Goal: Information Seeking & Learning: Learn about a topic

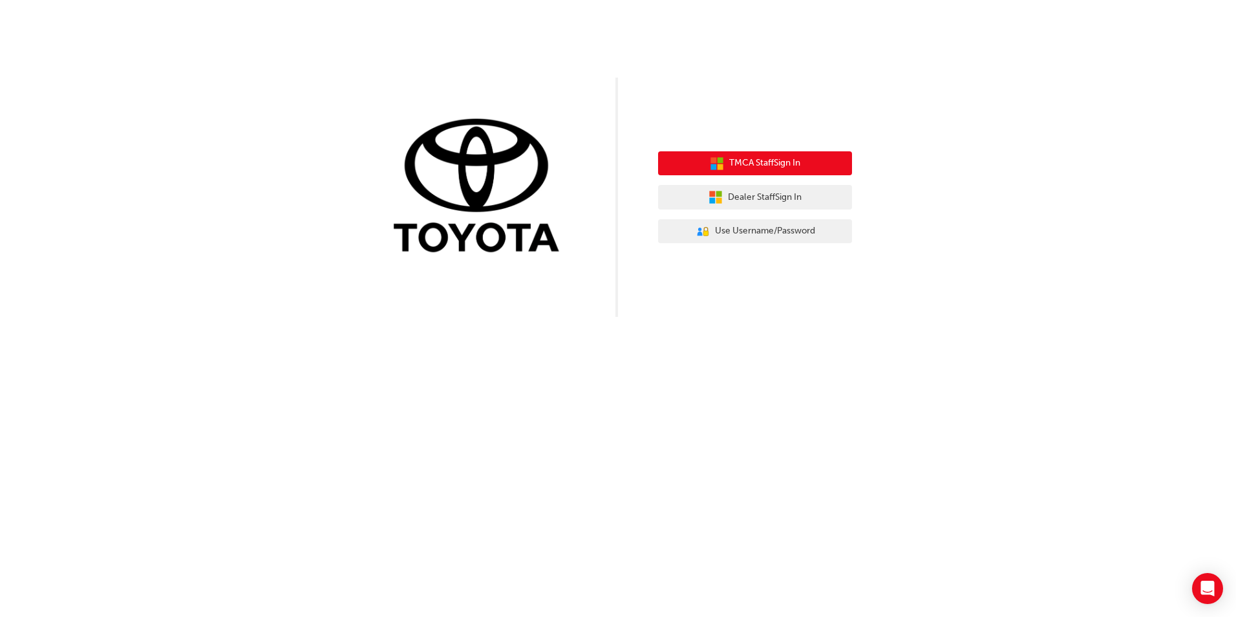
click at [777, 166] on span "TMCA Staff Sign In" at bounding box center [764, 163] width 71 height 15
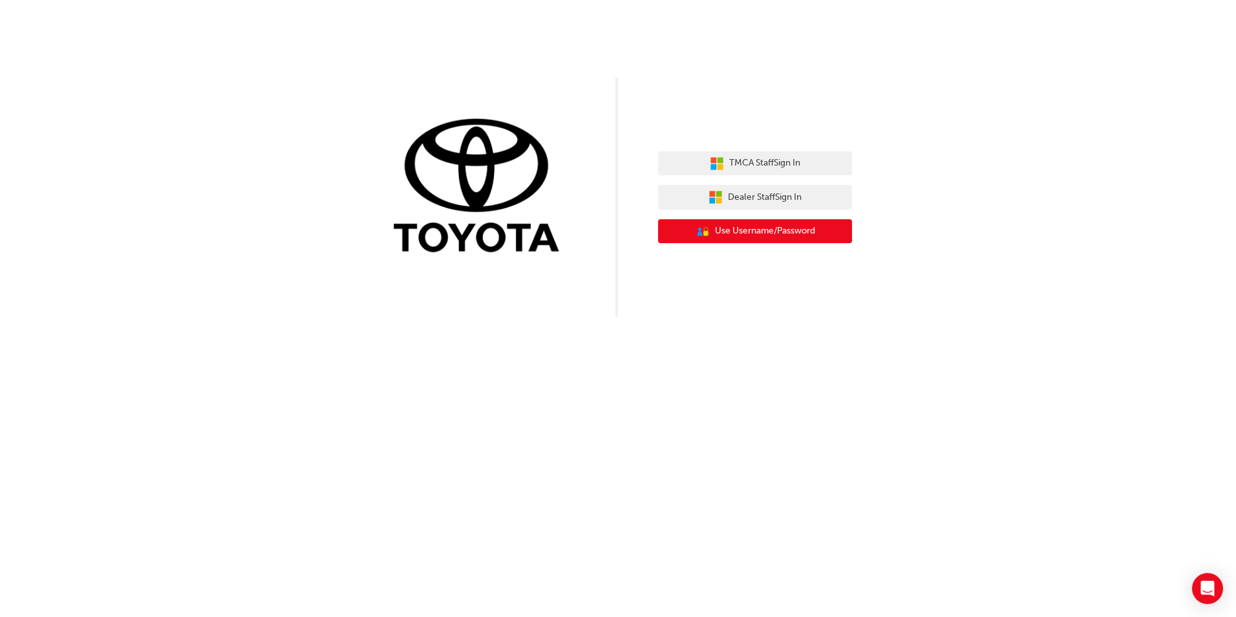
click at [752, 230] on span "Use Username/Password" at bounding box center [765, 231] width 100 height 15
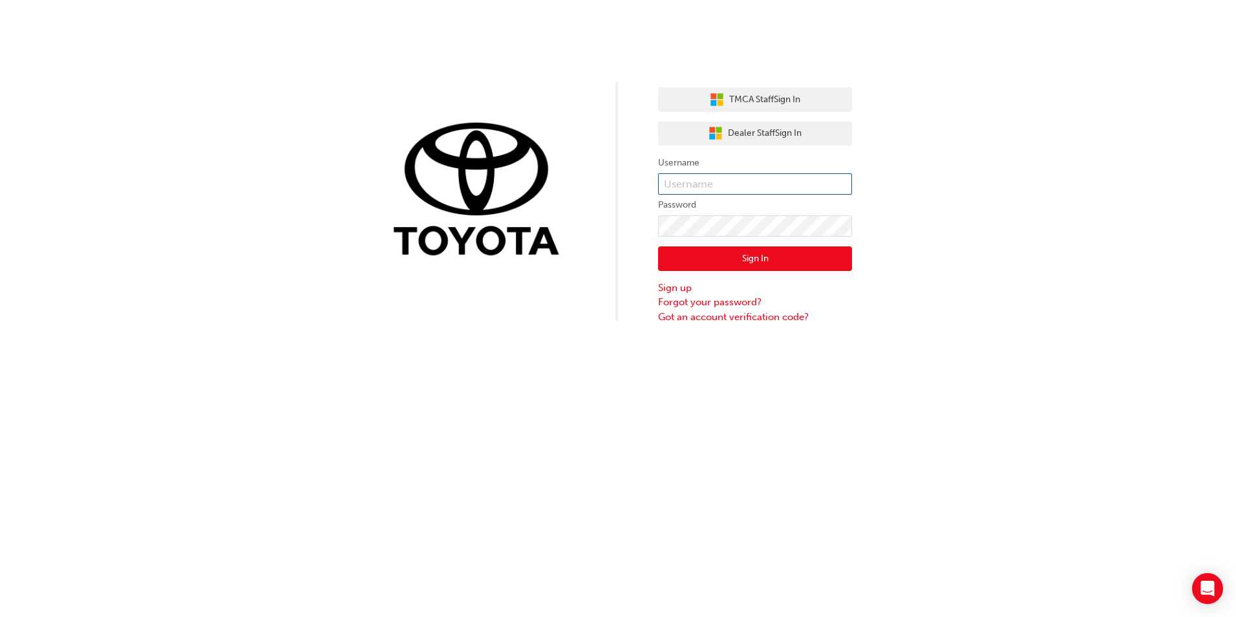
click at [715, 185] on input "text" at bounding box center [755, 184] width 194 height 22
click at [967, 134] on div "TMCA Staff Sign In Dealer Staff Sign In Username Password Sign In Sign up Forgo…" at bounding box center [618, 162] width 1236 height 324
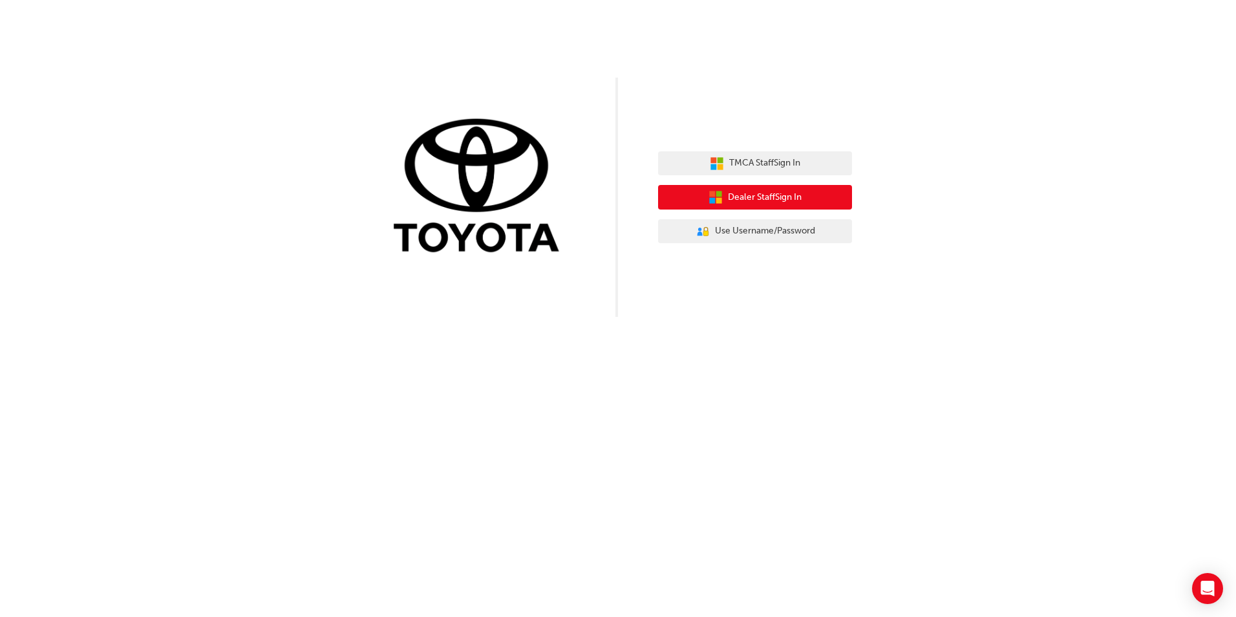
click at [728, 197] on span "Dealer Staff Sign In" at bounding box center [765, 197] width 74 height 15
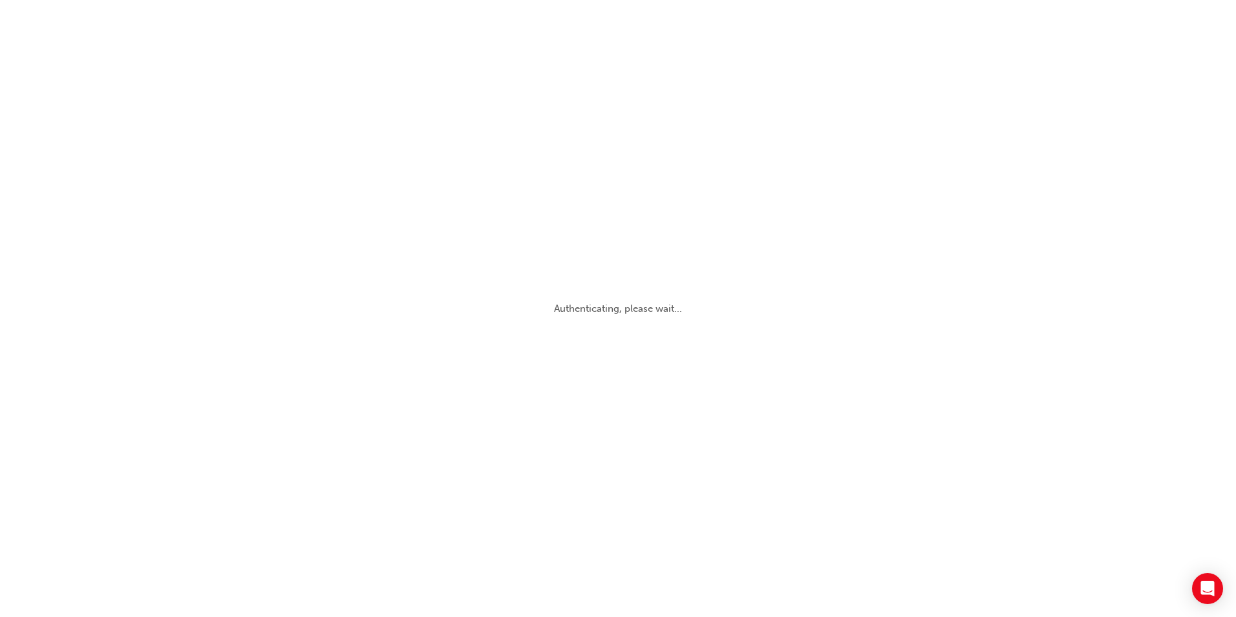
click at [361, 393] on div "Authenticating, please wait..." at bounding box center [618, 308] width 1236 height 617
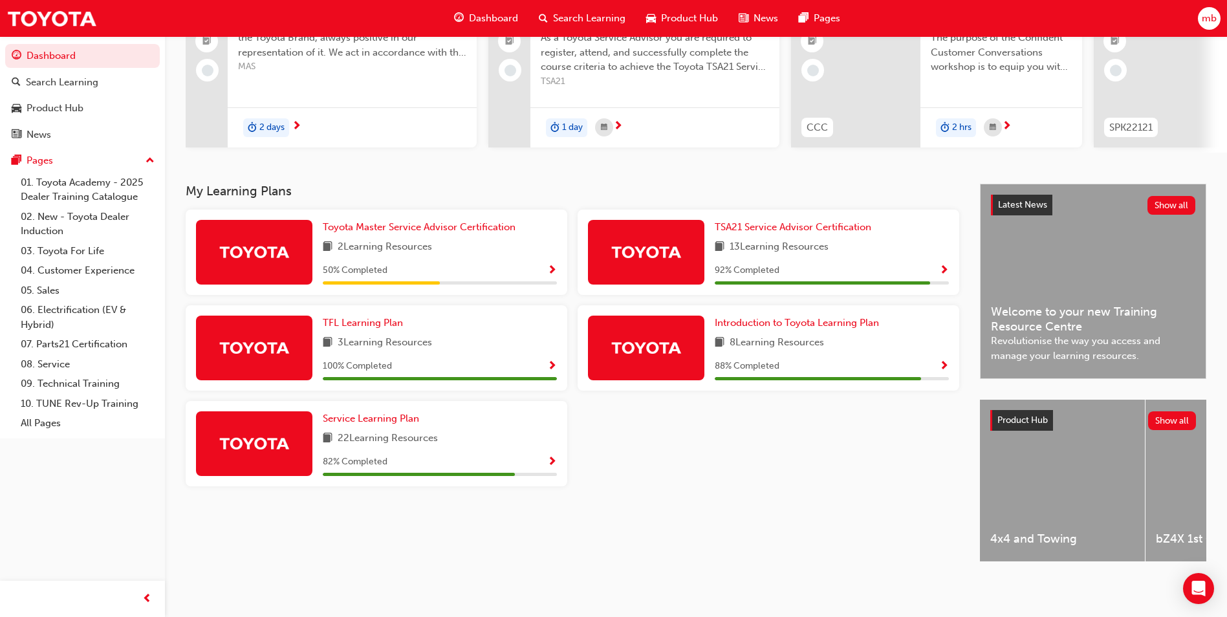
scroll to position [156, 0]
click at [818, 321] on span "Introduction to Toyota Learning Plan" at bounding box center [797, 323] width 164 height 12
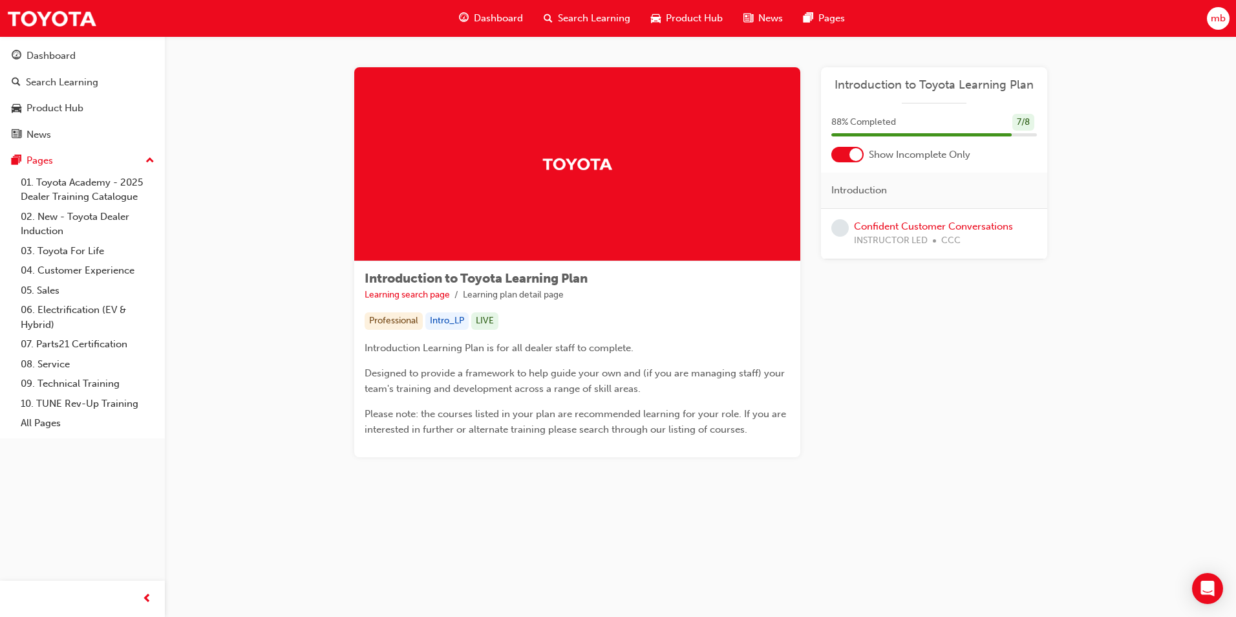
click at [710, 309] on div "Introduction to Toyota Learning Plan Learning search page Learning plan detail …" at bounding box center [577, 359] width 446 height 196
click at [887, 226] on link "Confident Customer Conversations" at bounding box center [933, 227] width 159 height 12
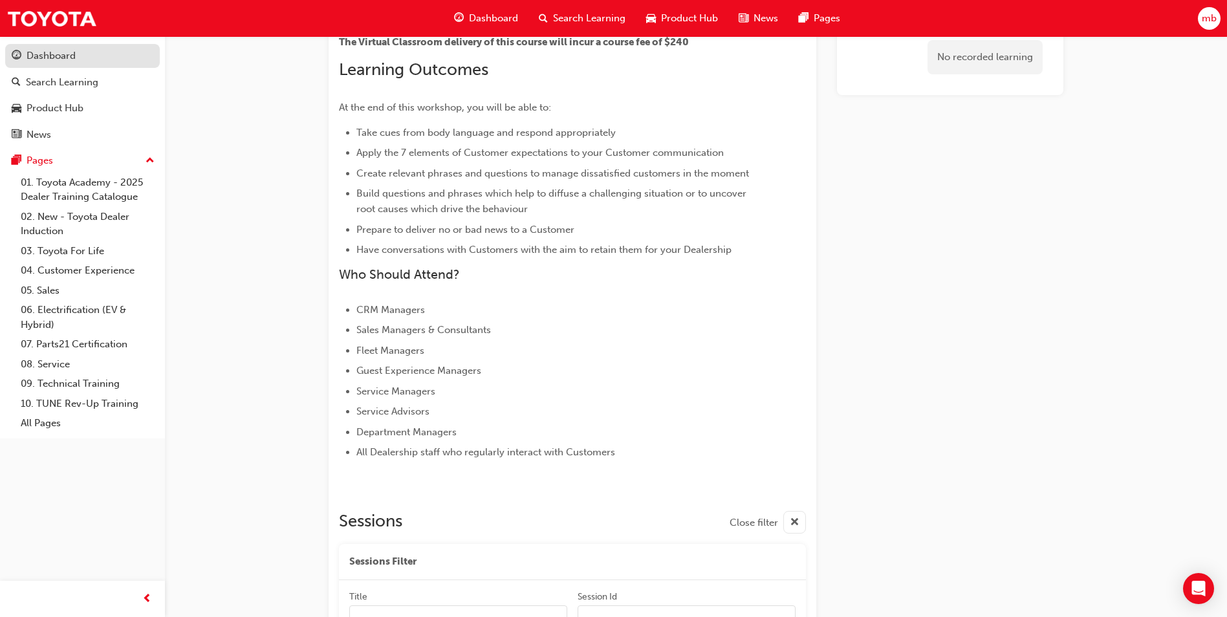
scroll to position [339, 0]
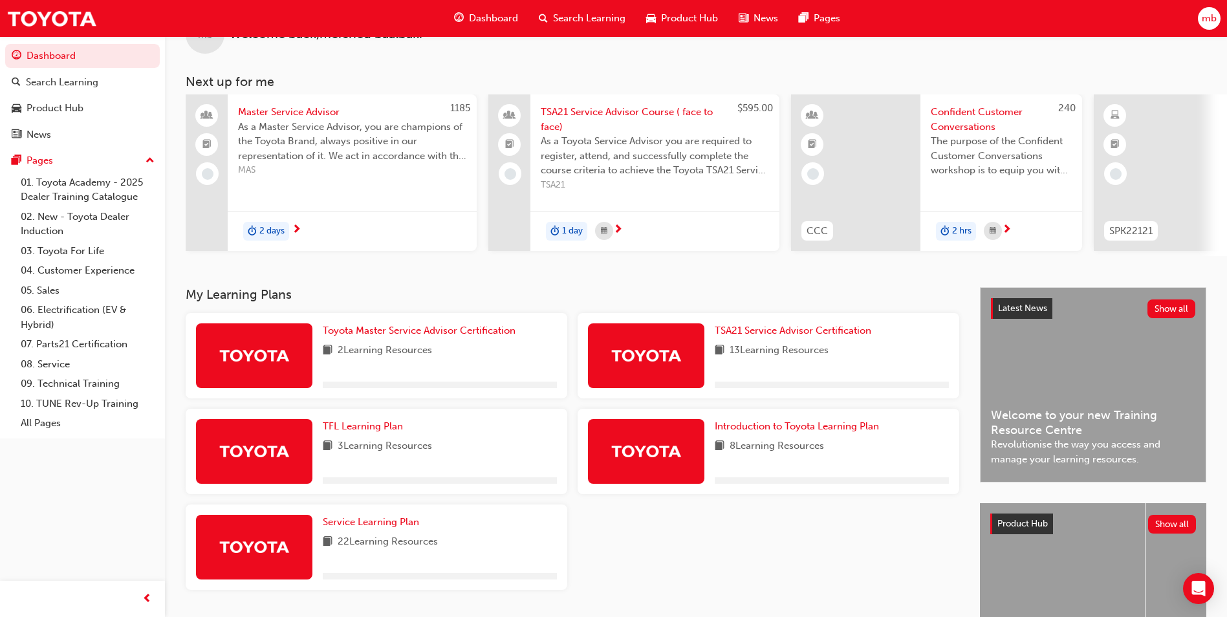
scroll to position [65, 0]
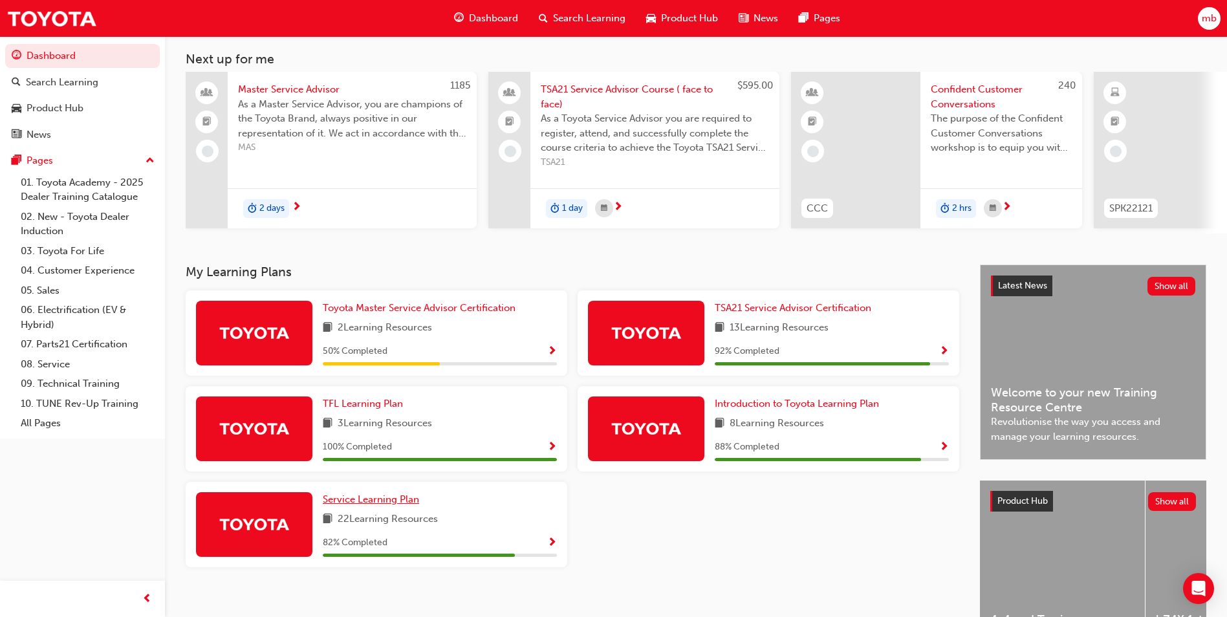
click at [364, 505] on span "Service Learning Plan" at bounding box center [371, 499] width 96 height 12
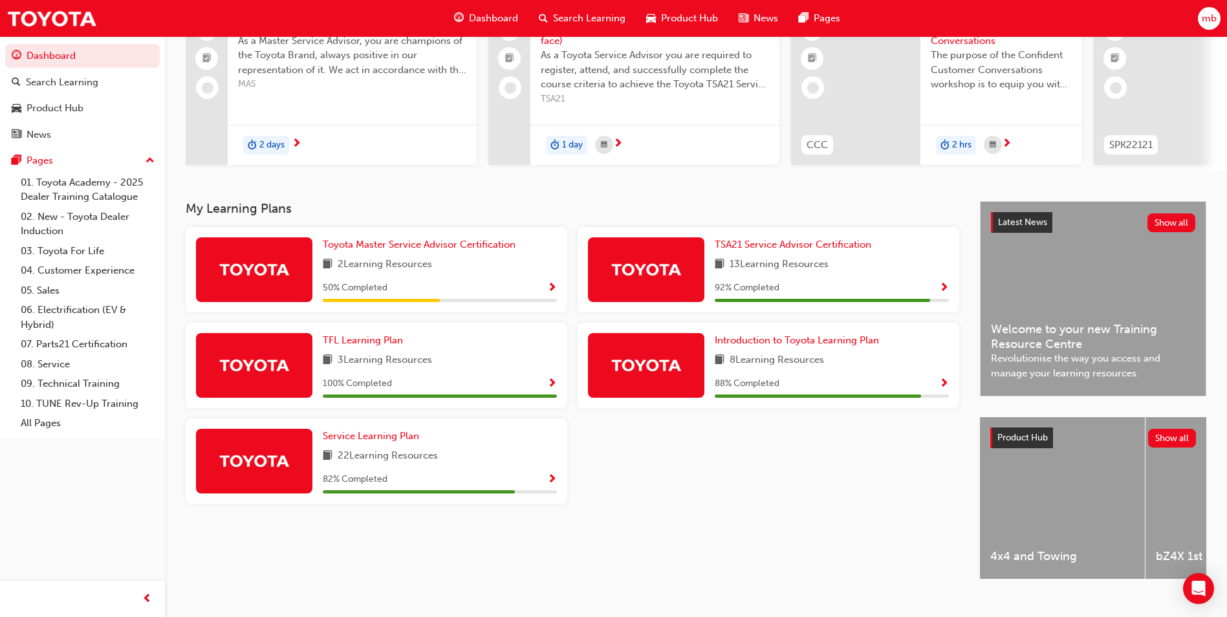
scroll to position [129, 0]
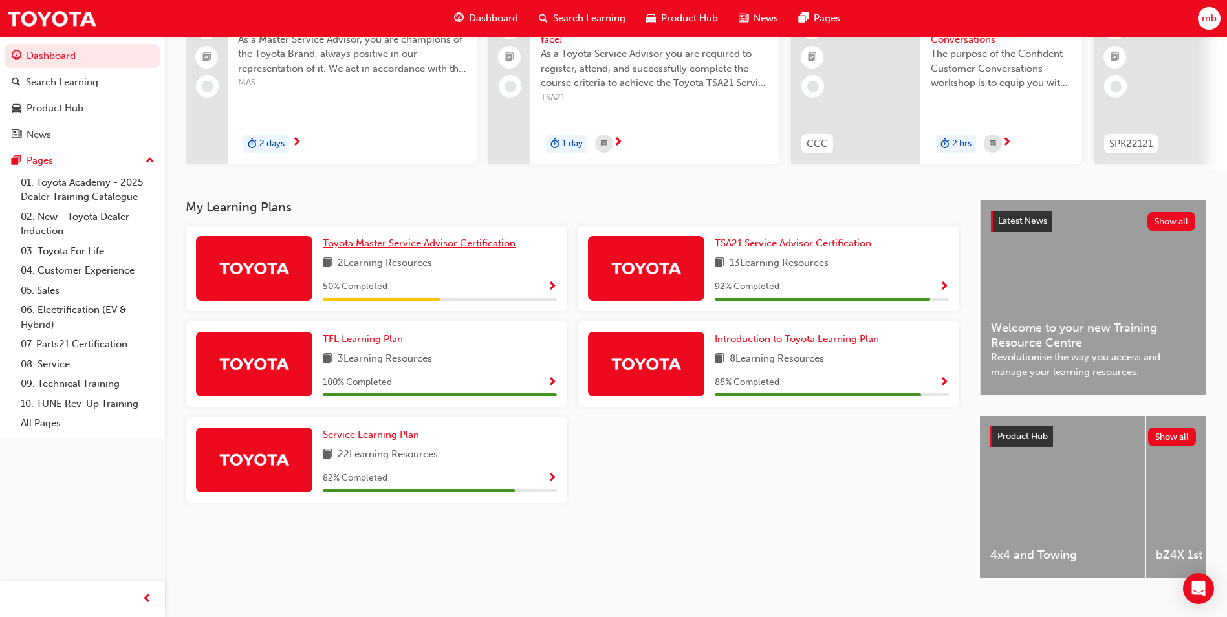
click at [440, 248] on span "Toyota Master Service Advisor Certification" at bounding box center [419, 243] width 193 height 12
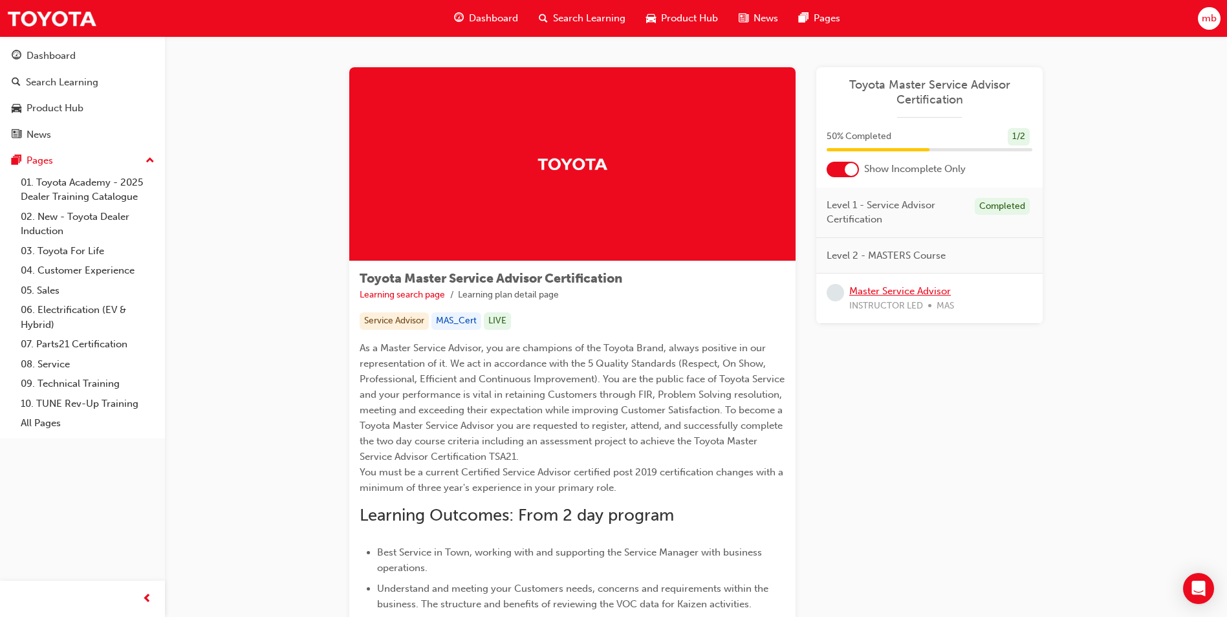
click at [876, 292] on link "Master Service Advisor" at bounding box center [900, 291] width 102 height 12
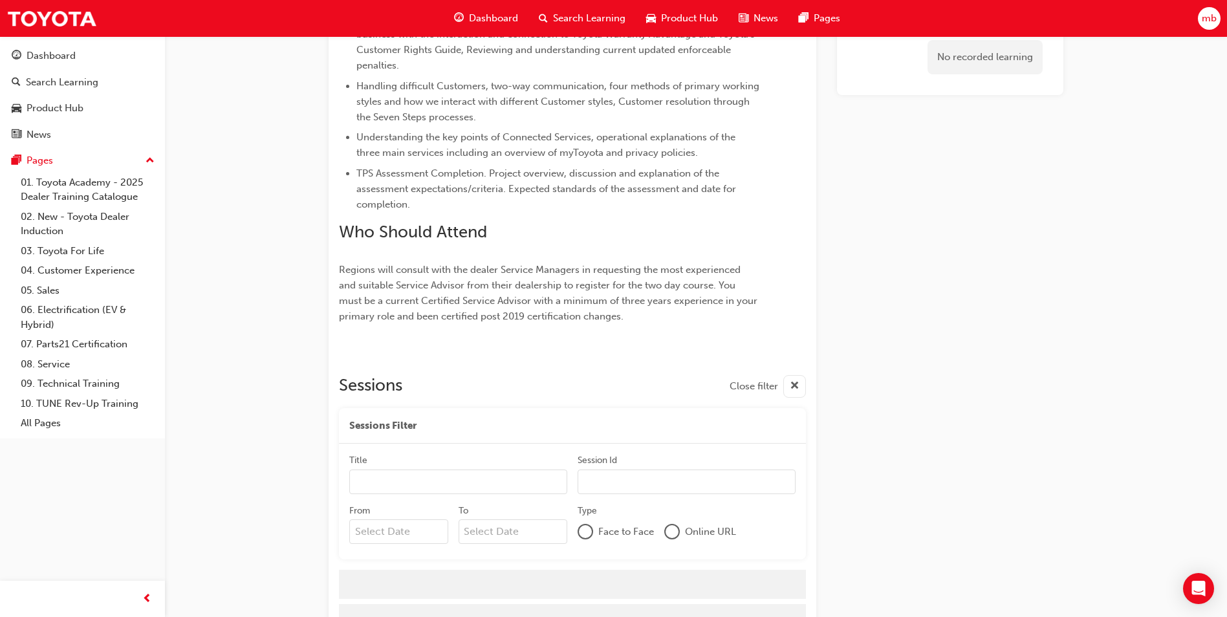
scroll to position [566, 0]
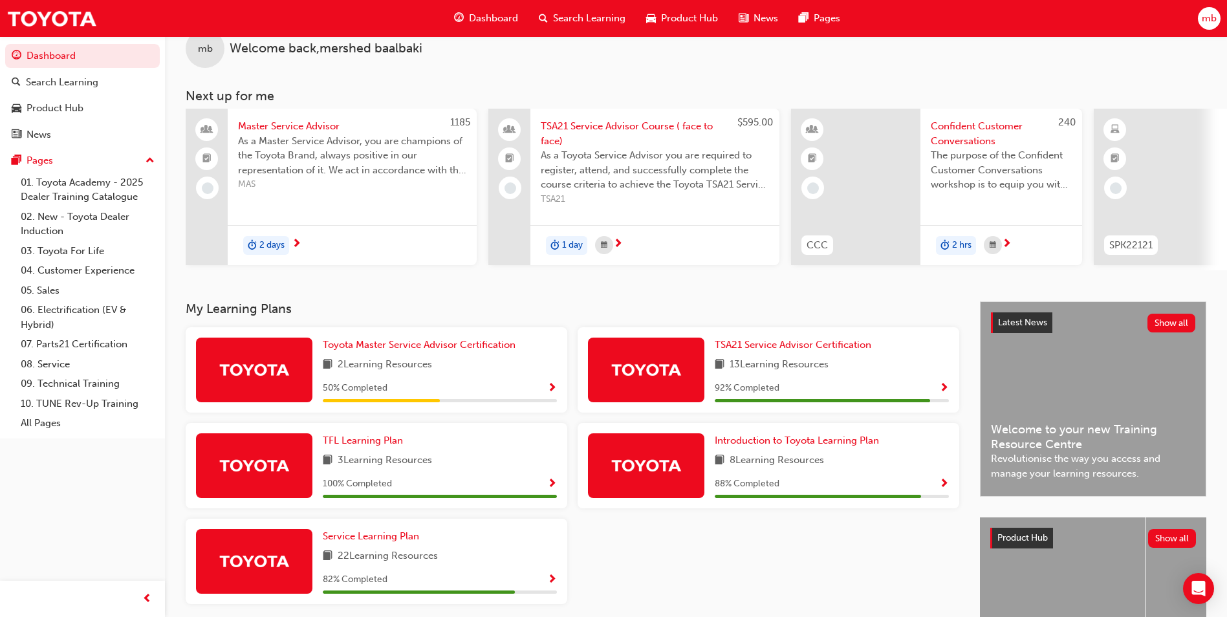
scroll to position [27, 0]
